Goal: Manage account settings

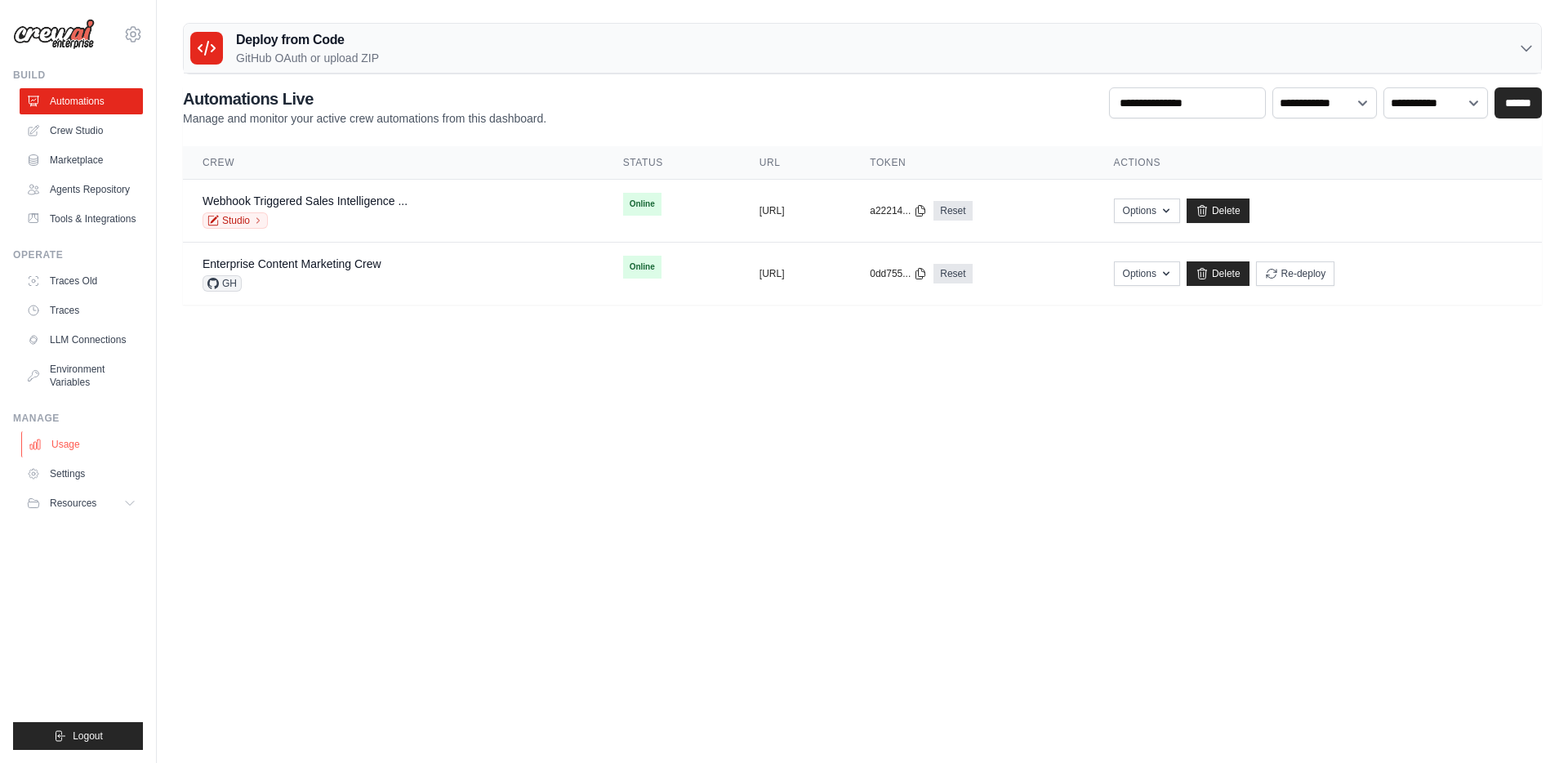
click at [69, 437] on link "Usage" at bounding box center [83, 444] width 123 height 26
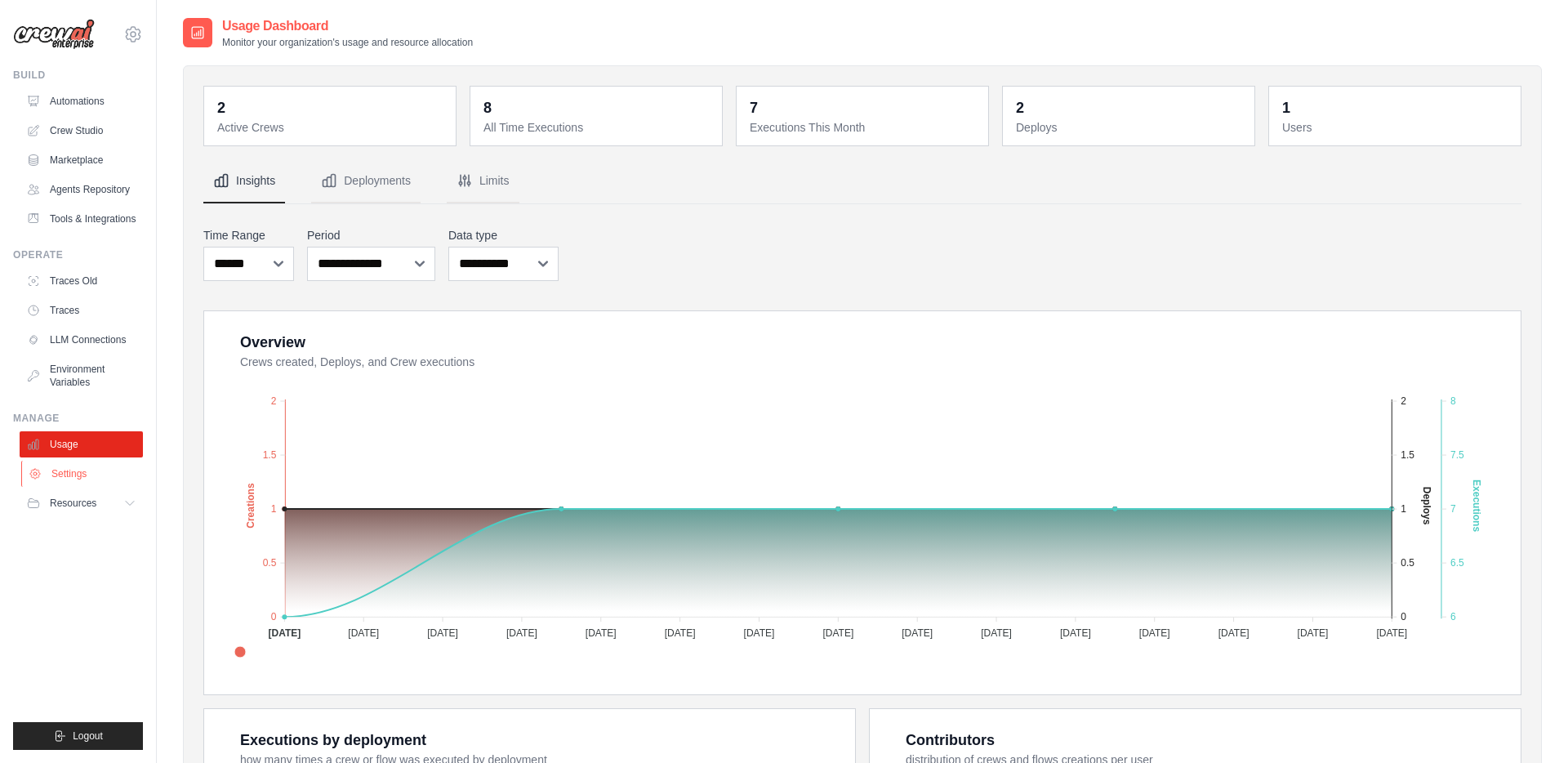
click at [76, 474] on link "Settings" at bounding box center [83, 474] width 123 height 26
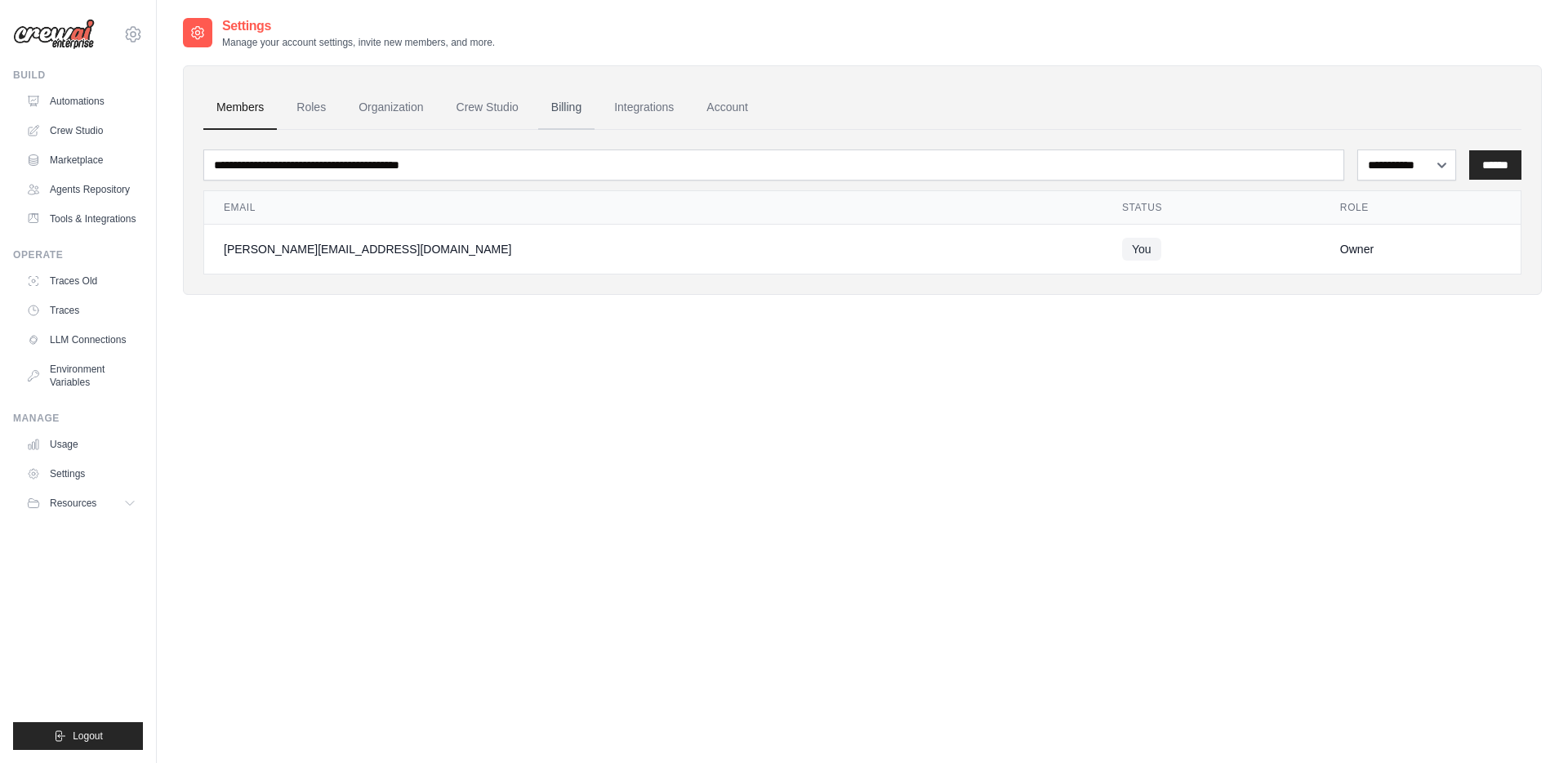
click at [559, 109] on link "Billing" at bounding box center [566, 108] width 56 height 44
